Goal: Check status: Check status

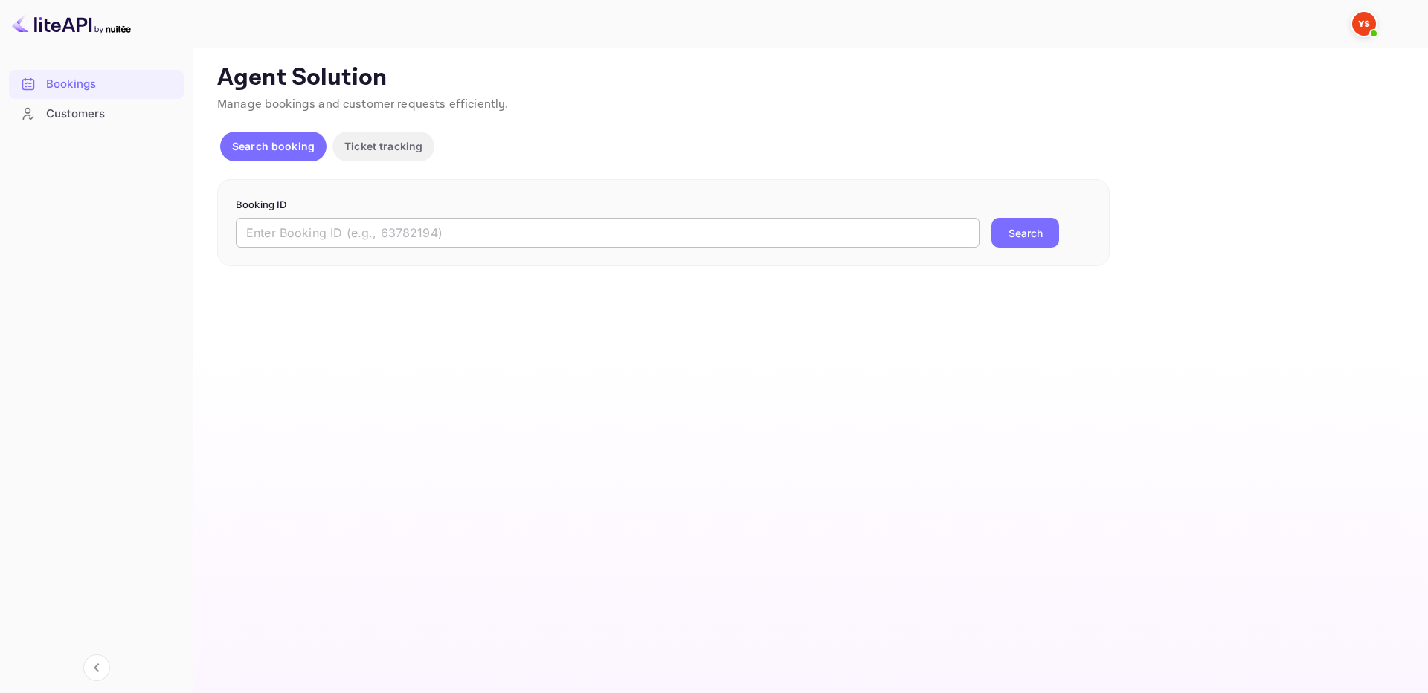
click at [943, 245] on input "text" at bounding box center [608, 233] width 744 height 30
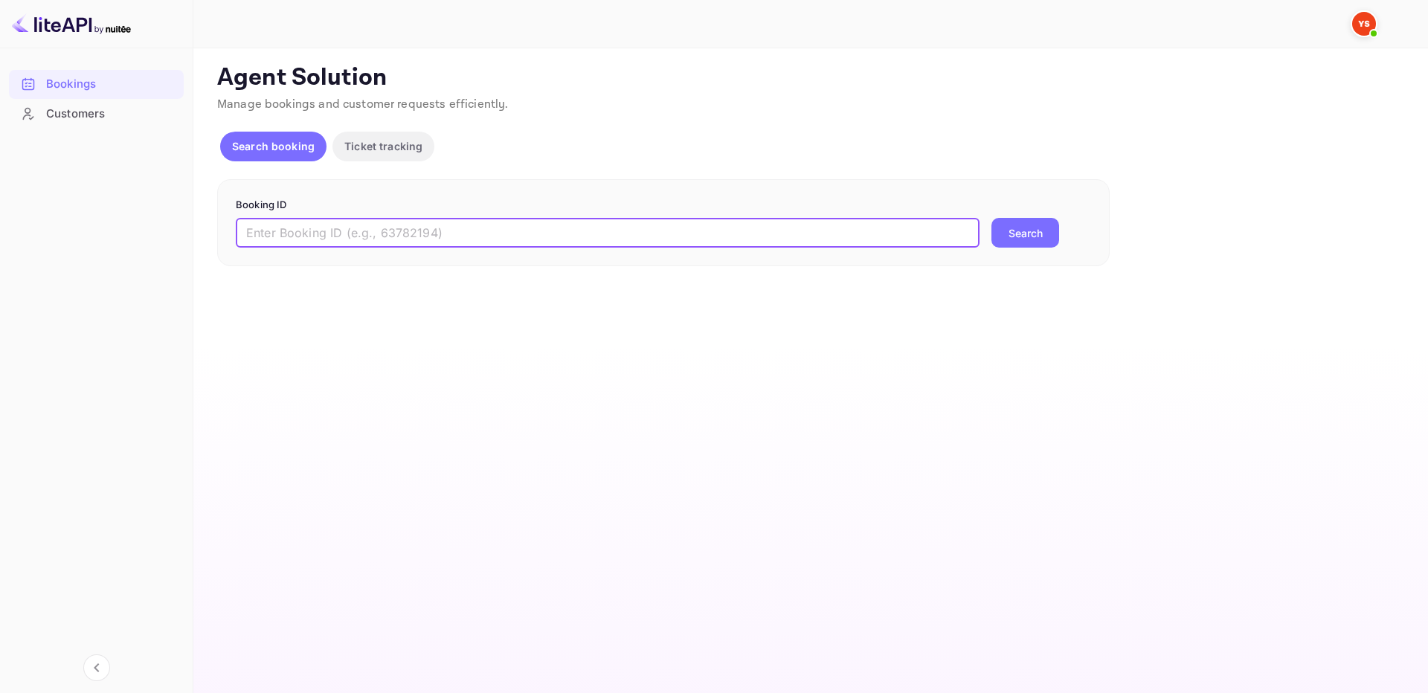
paste input "9644570"
type input "9644570"
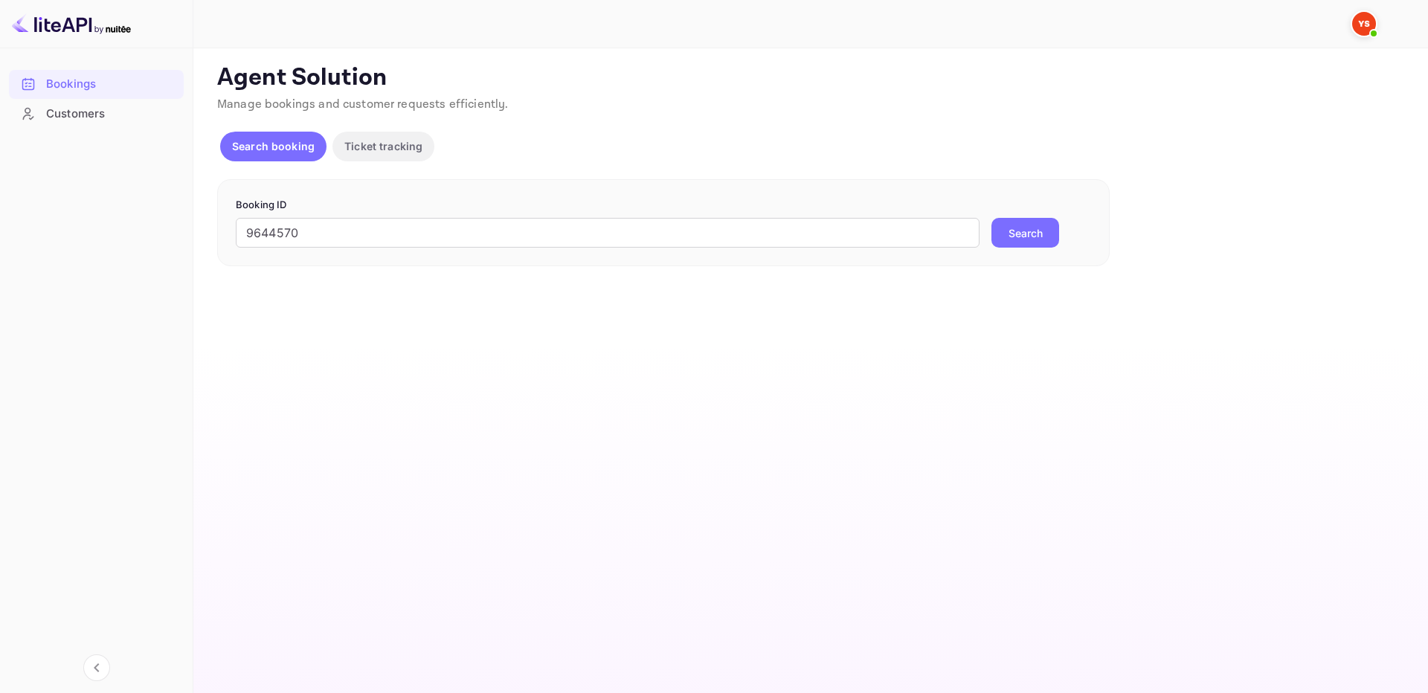
click at [1010, 228] on button "Search" at bounding box center [1025, 233] width 68 height 30
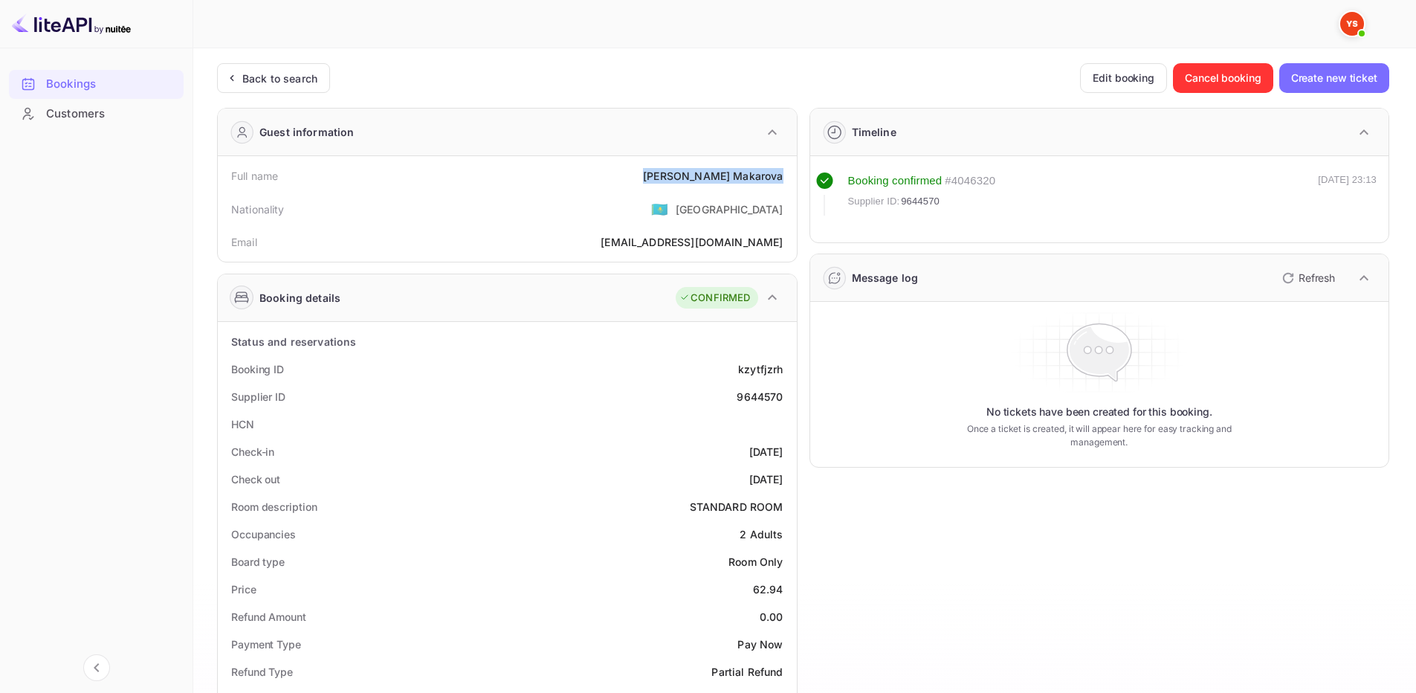
drag, startPoint x: 706, startPoint y: 173, endPoint x: 784, endPoint y: 170, distance: 78.1
click at [784, 170] on div "Full name [PERSON_NAME]" at bounding box center [507, 176] width 567 height 28
copy div "[PERSON_NAME]"
drag, startPoint x: 733, startPoint y: 395, endPoint x: 782, endPoint y: 394, distance: 49.1
click at [782, 394] on div "Supplier ID 9644570" at bounding box center [507, 397] width 567 height 28
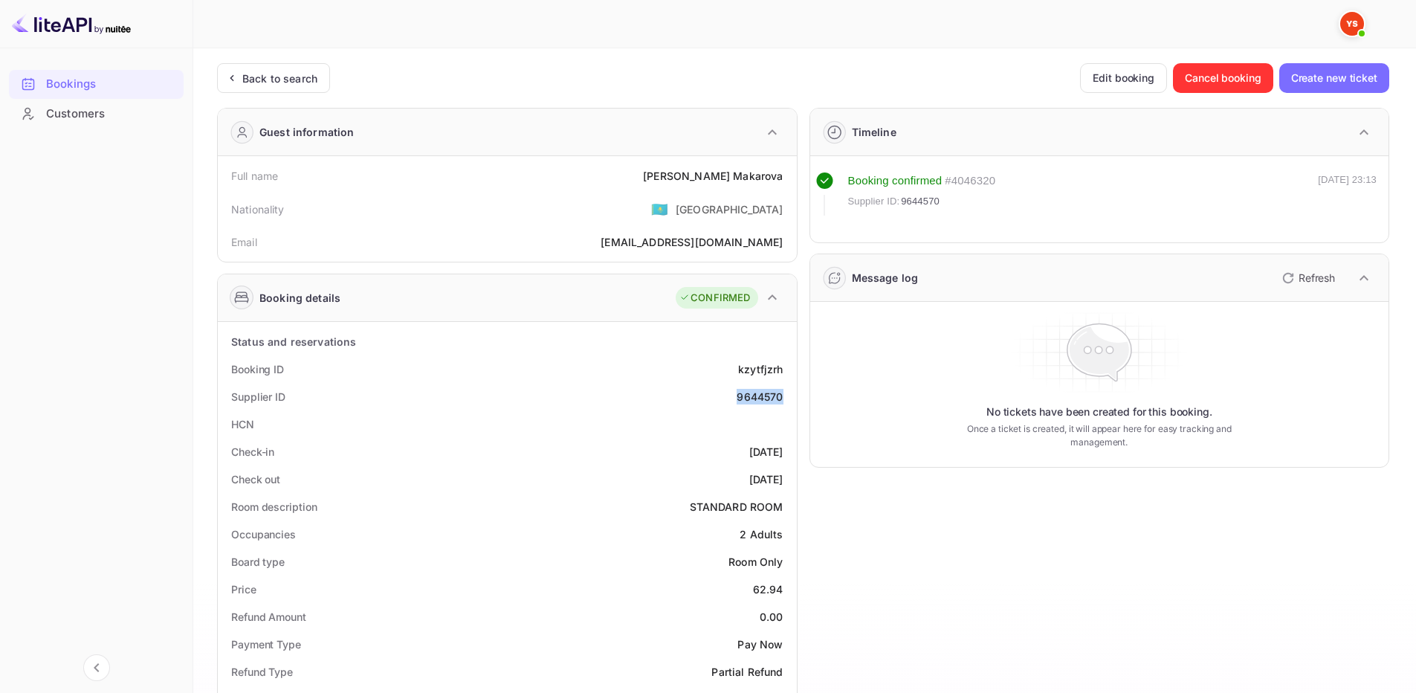
copy div "9644570"
drag, startPoint x: 690, startPoint y: 179, endPoint x: 784, endPoint y: 181, distance: 94.5
click at [784, 181] on div "Full name [PERSON_NAME]" at bounding box center [507, 176] width 567 height 28
copy div "[PERSON_NAME]"
drag, startPoint x: 752, startPoint y: 591, endPoint x: 784, endPoint y: 584, distance: 32.7
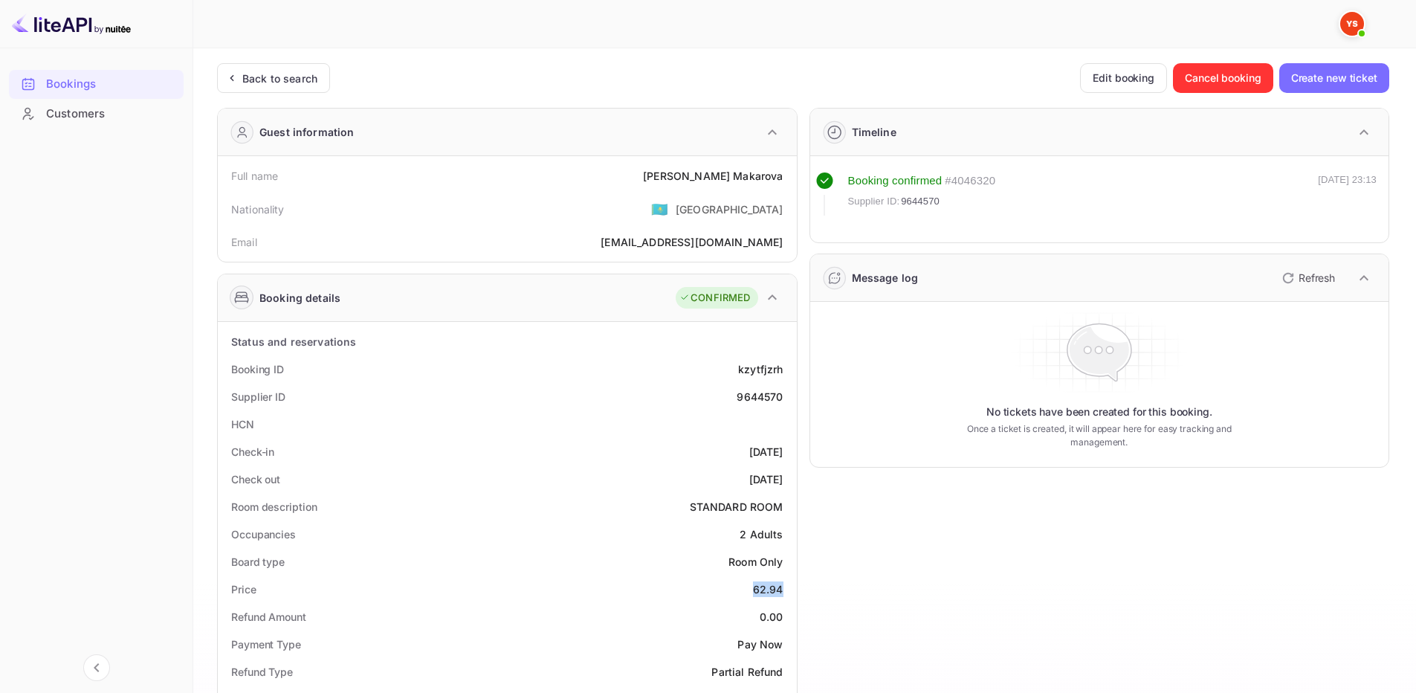
click at [784, 584] on div "Price 62.94" at bounding box center [507, 590] width 567 height 28
copy div "62.94"
